Goal: Navigation & Orientation: Find specific page/section

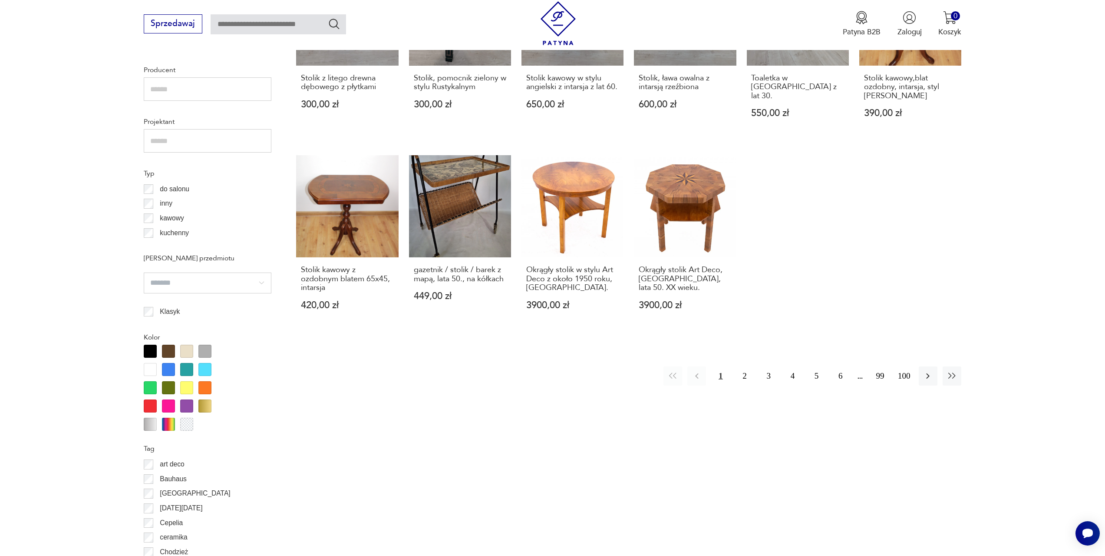
scroll to position [506, 0]
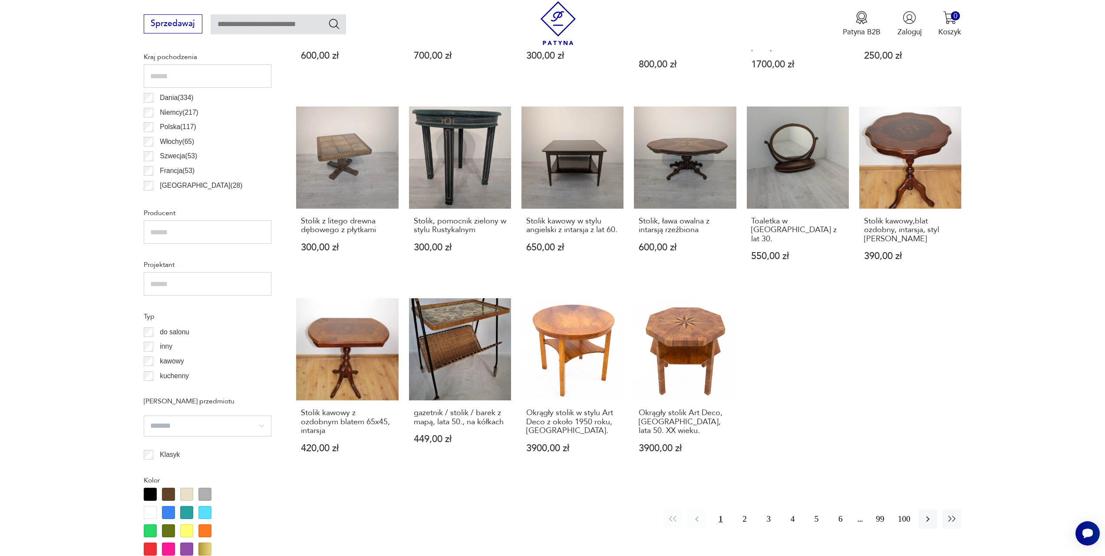
click at [205, 495] on div at bounding box center [204, 493] width 13 height 13
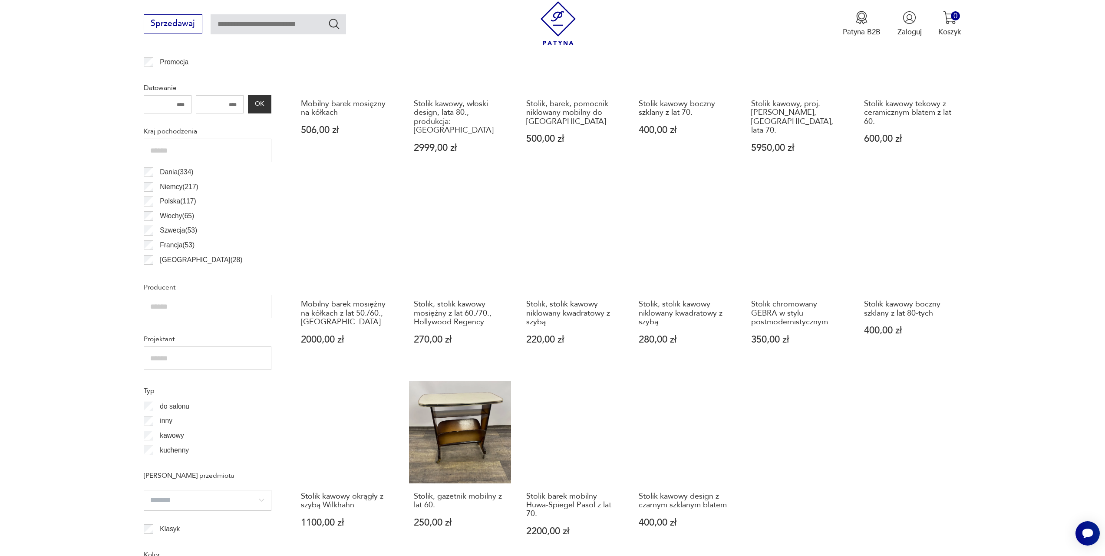
scroll to position [562, 0]
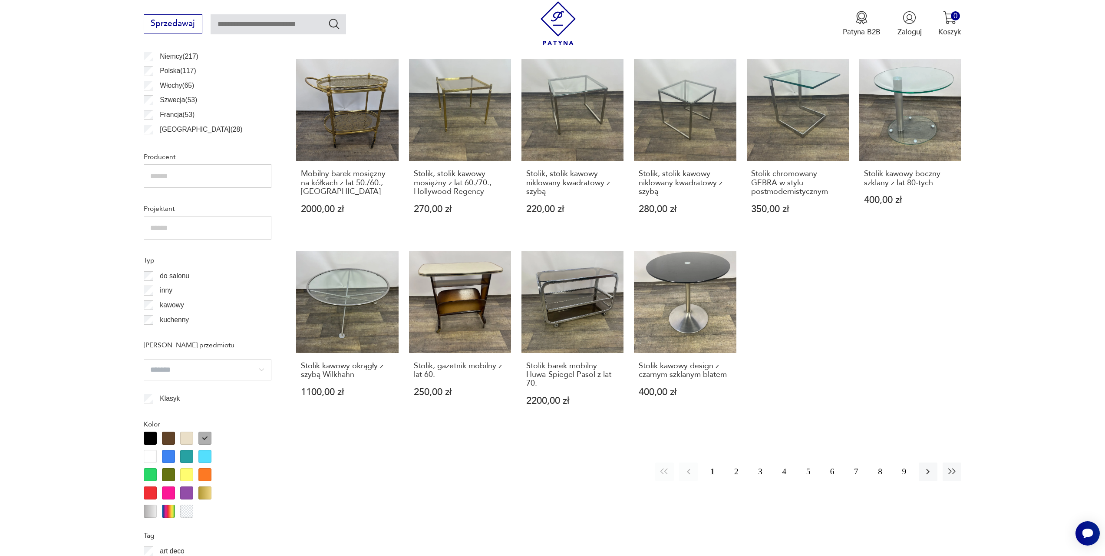
click at [737, 462] on button "2" at bounding box center [736, 471] width 19 height 19
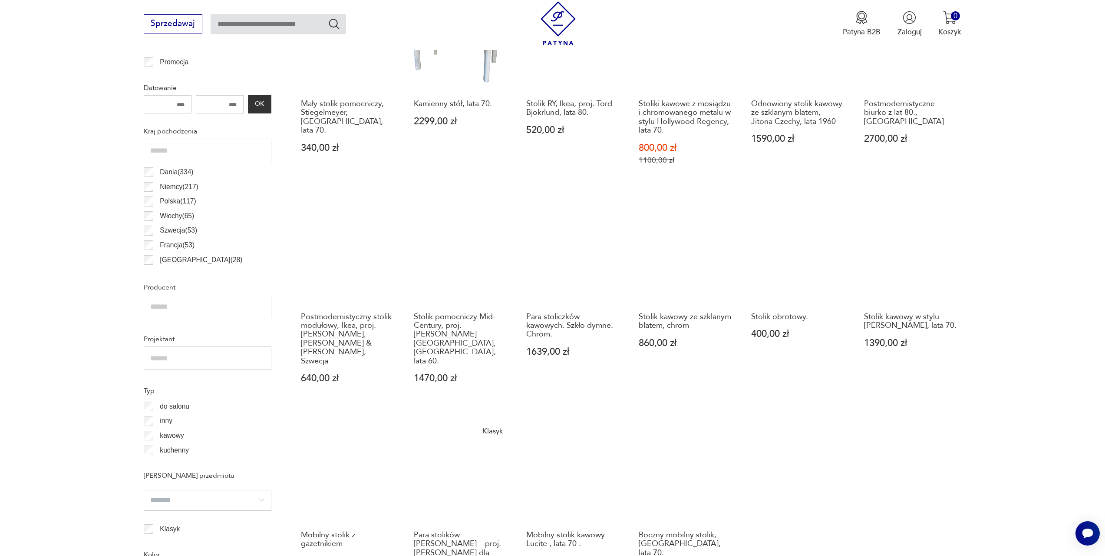
scroll to position [605, 0]
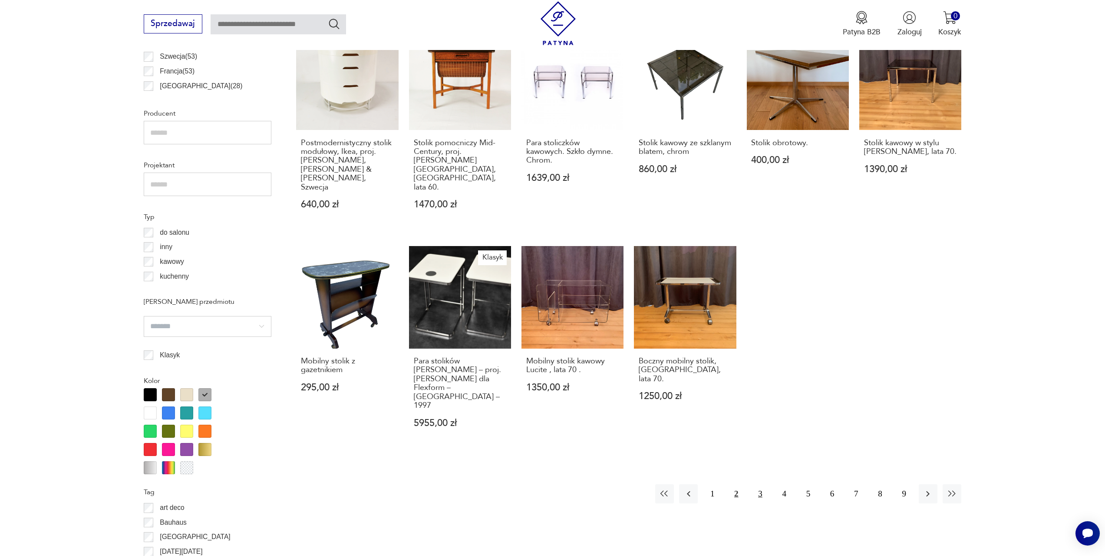
click at [757, 484] on button "3" at bounding box center [760, 493] width 19 height 19
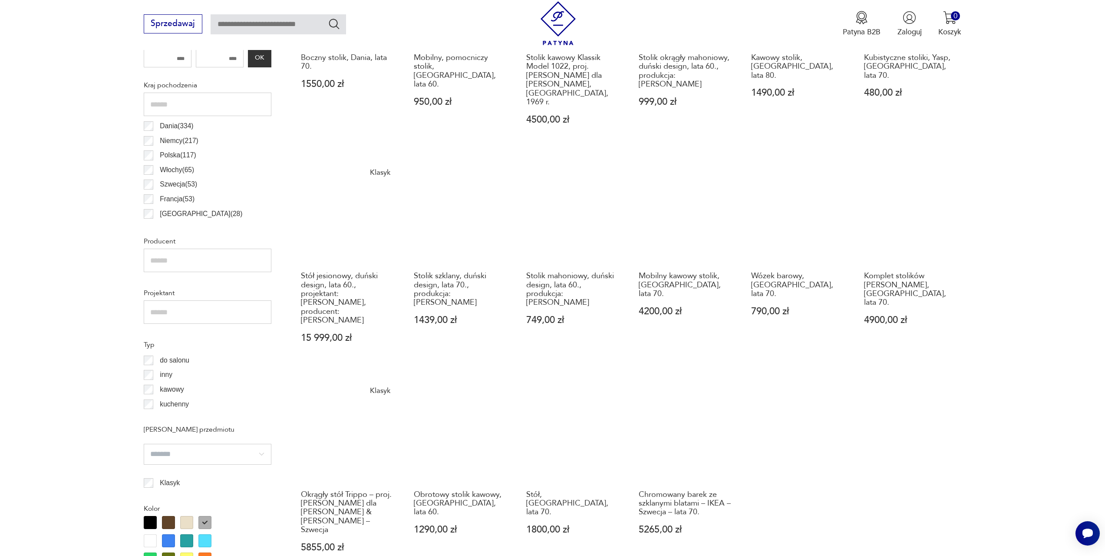
scroll to position [605, 0]
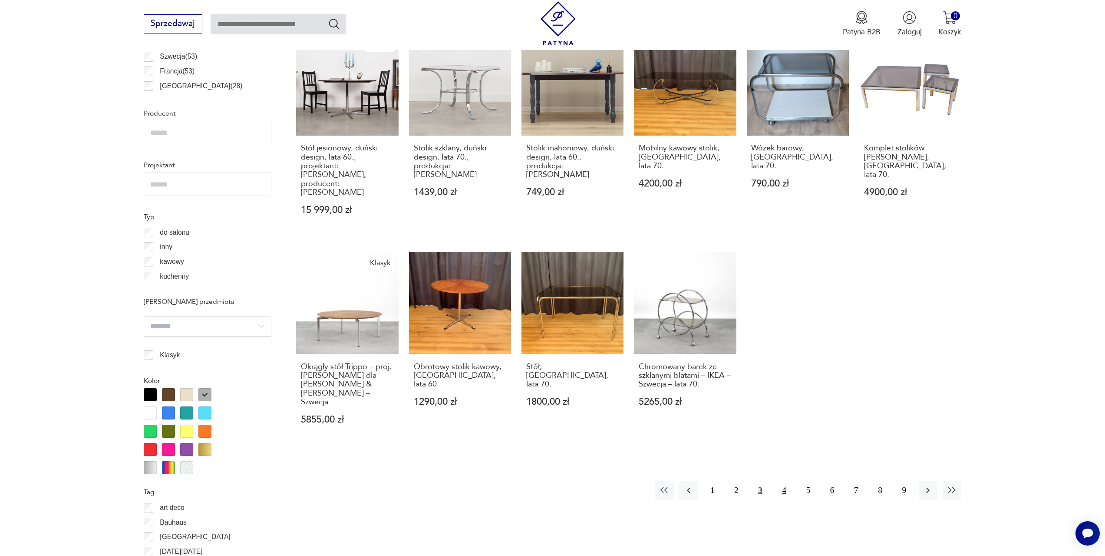
click at [782, 481] on button "4" at bounding box center [784, 490] width 19 height 19
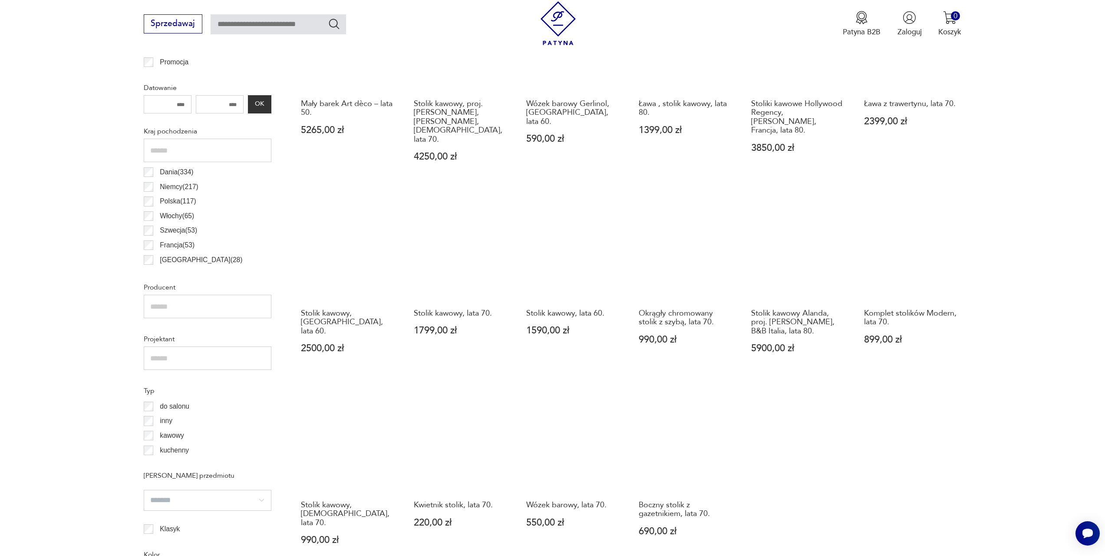
scroll to position [562, 0]
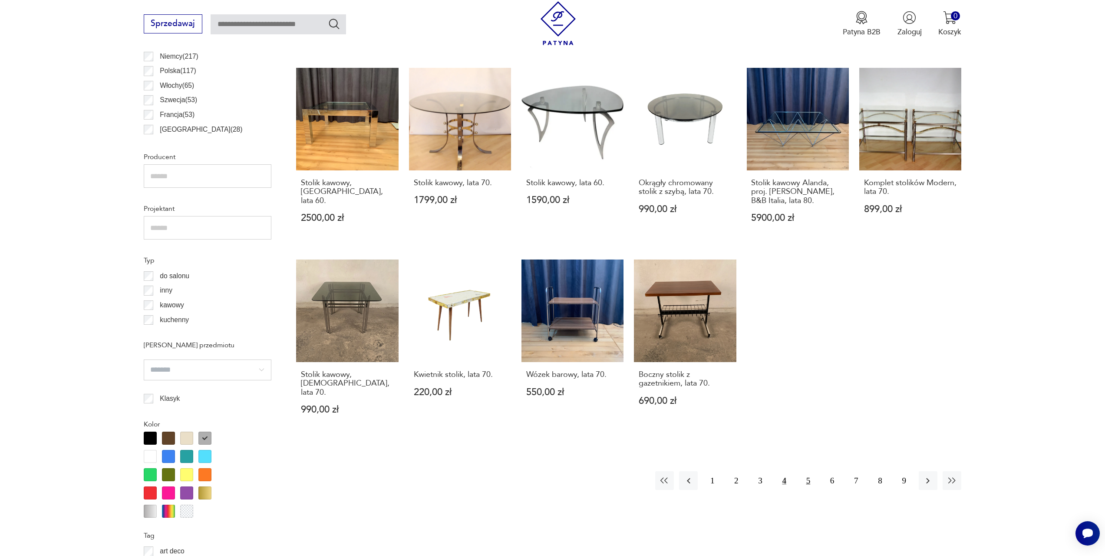
click at [807, 471] on button "5" at bounding box center [808, 480] width 19 height 19
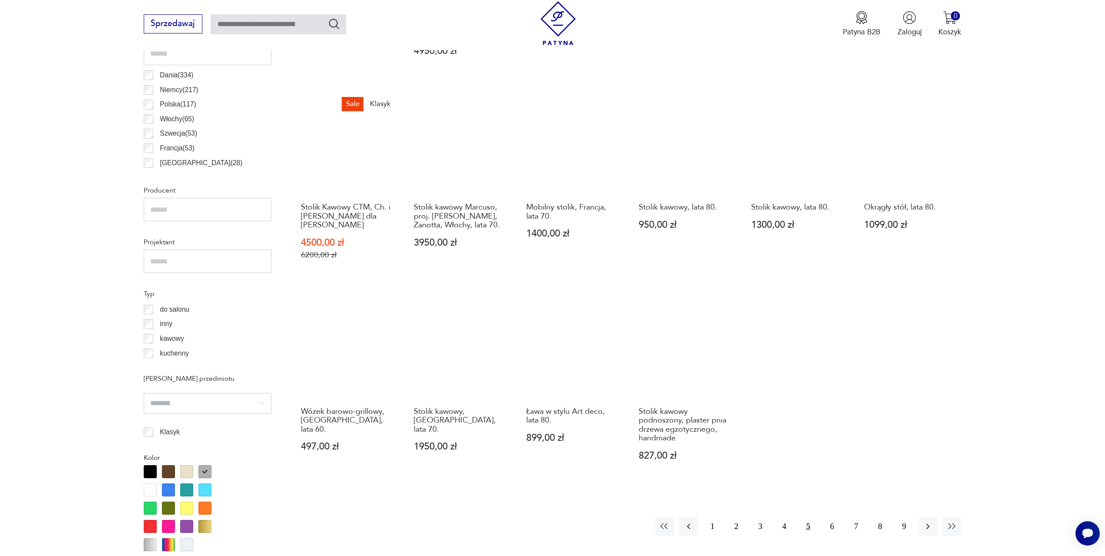
scroll to position [649, 0]
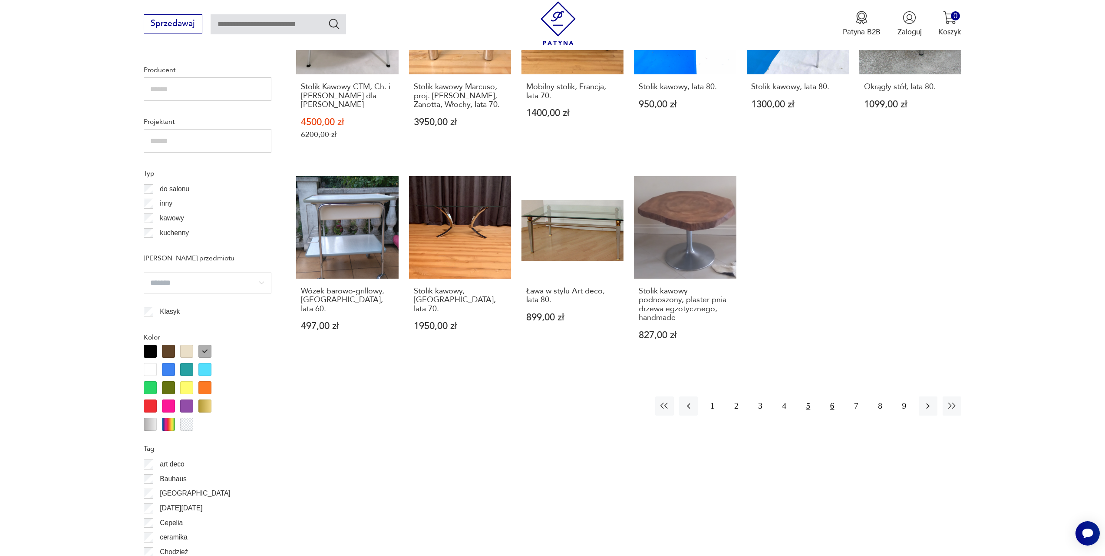
click at [837, 396] on button "6" at bounding box center [832, 405] width 19 height 19
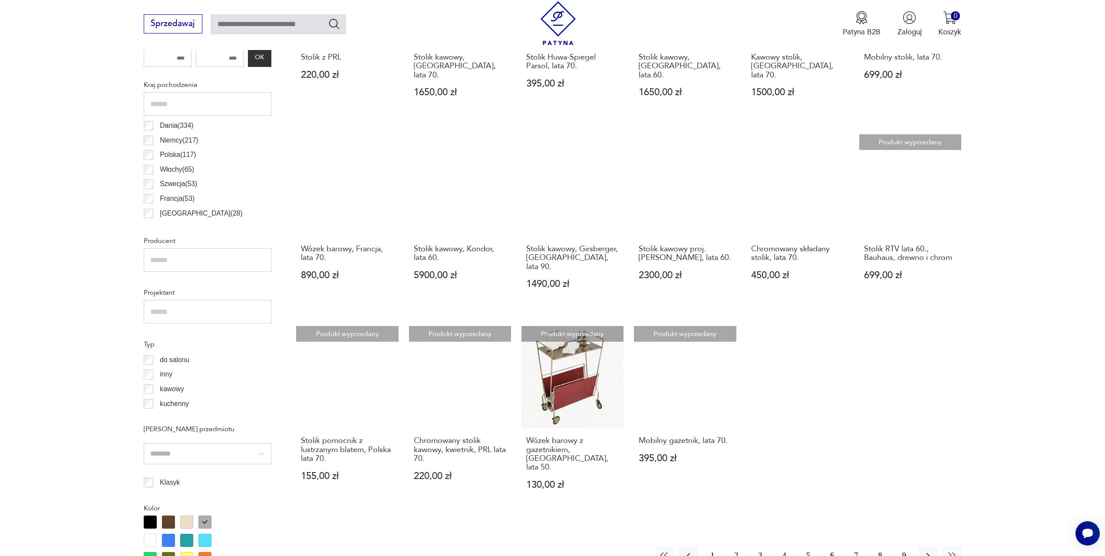
scroll to position [605, 0]
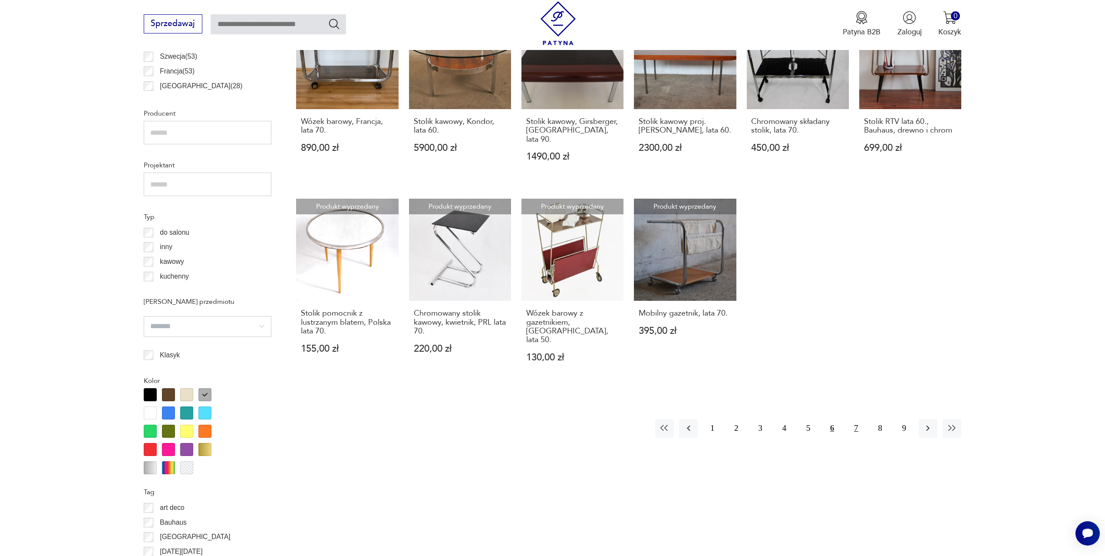
click at [856, 419] on button "7" at bounding box center [856, 428] width 19 height 19
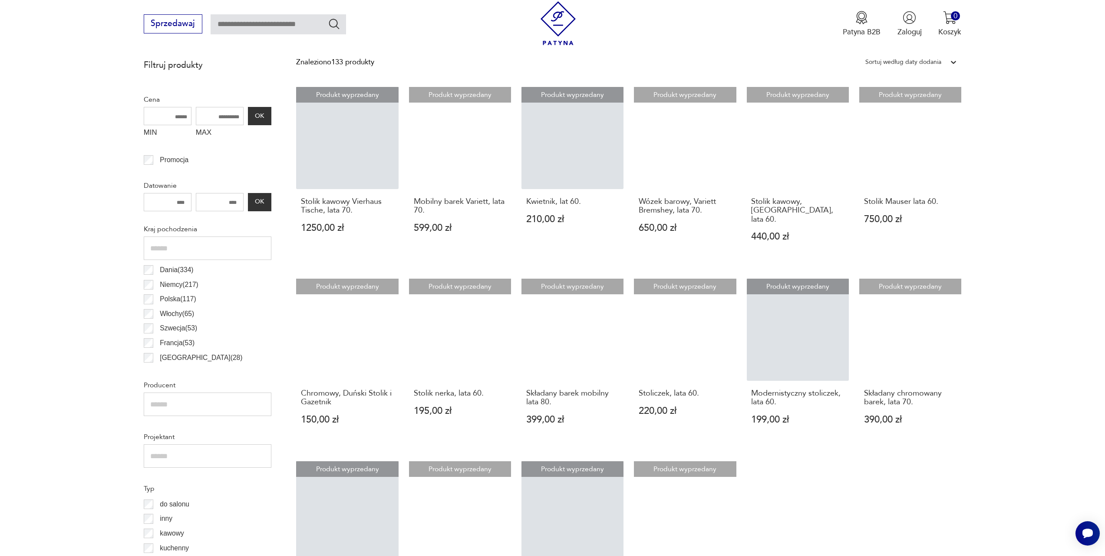
scroll to position [475, 0]
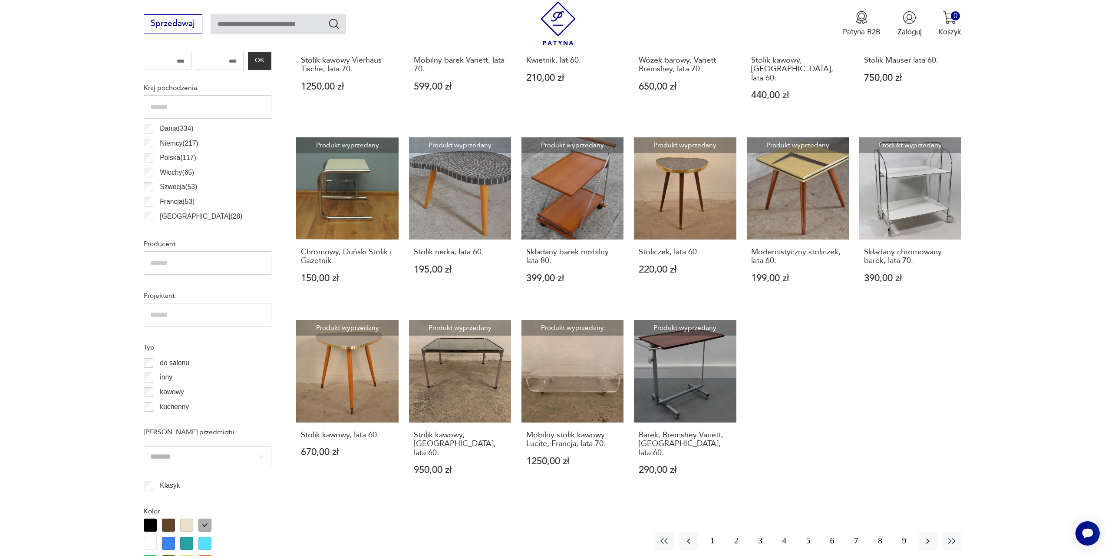
click at [879, 531] on button "8" at bounding box center [880, 540] width 19 height 19
